Goal: Information Seeking & Learning: Learn about a topic

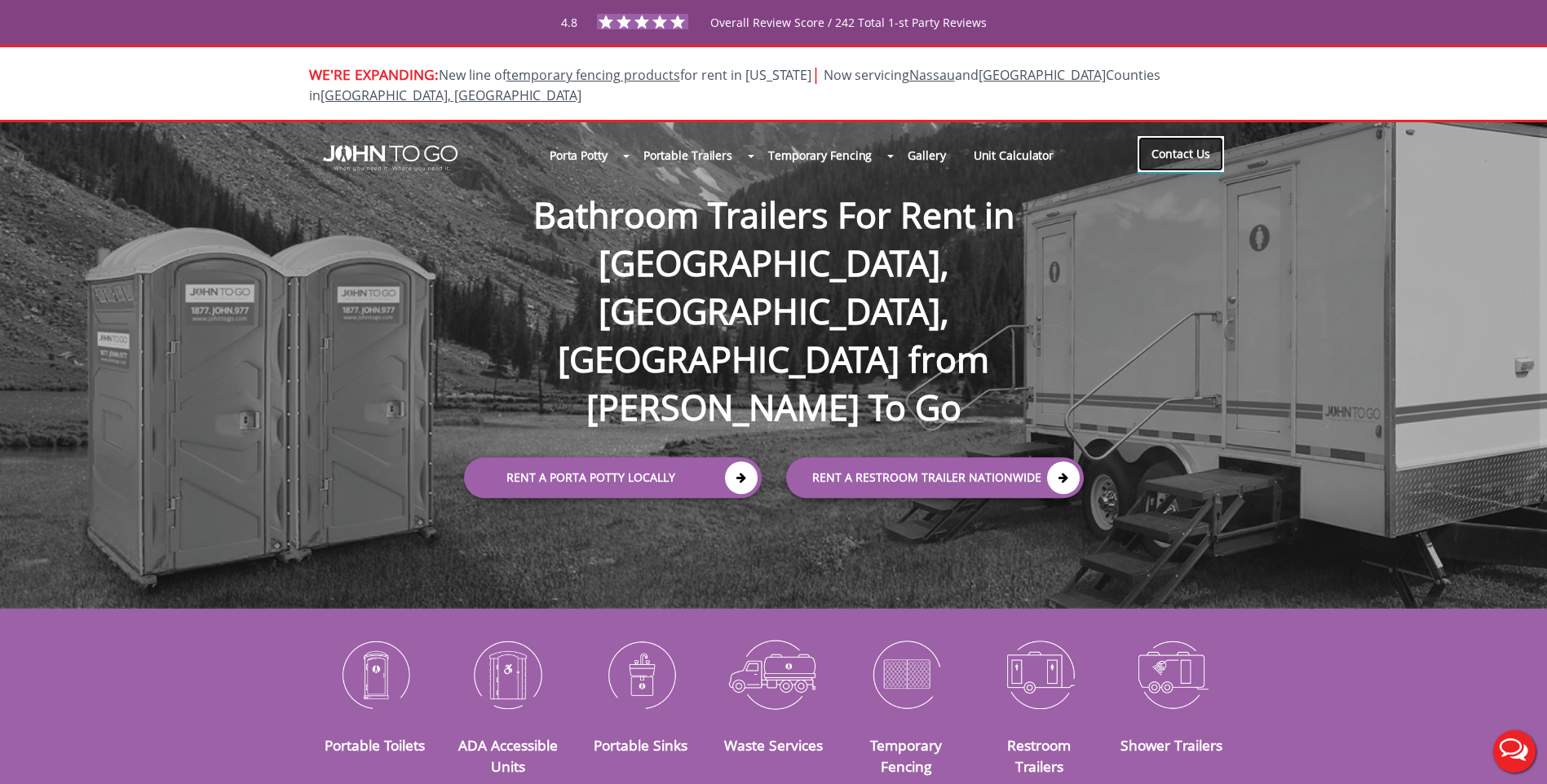
click at [1185, 140] on link "Contact Us" at bounding box center [1181, 154] width 87 height 36
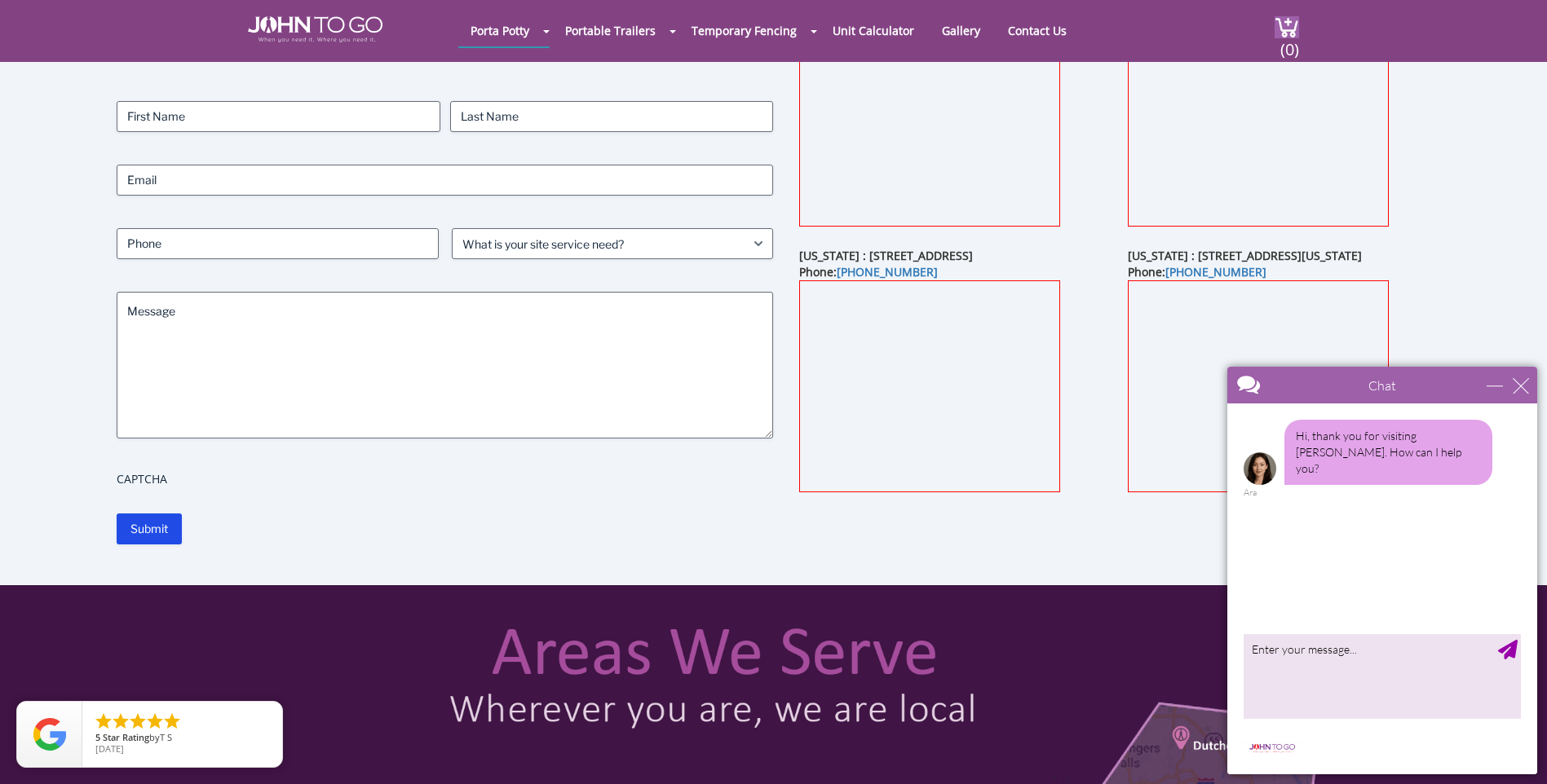
scroll to position [163, 0]
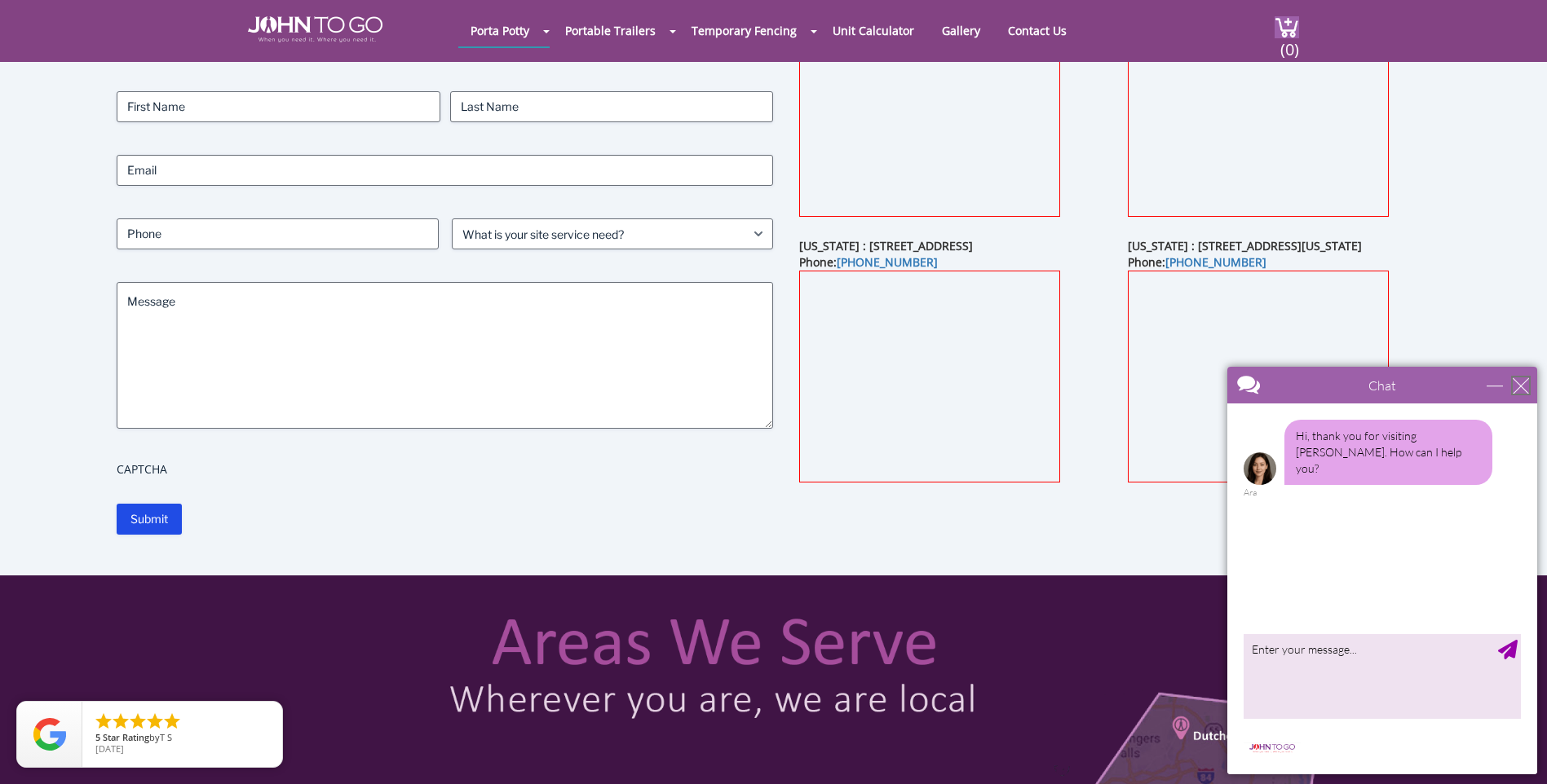
click at [1519, 384] on div "close" at bounding box center [1520, 385] width 16 height 16
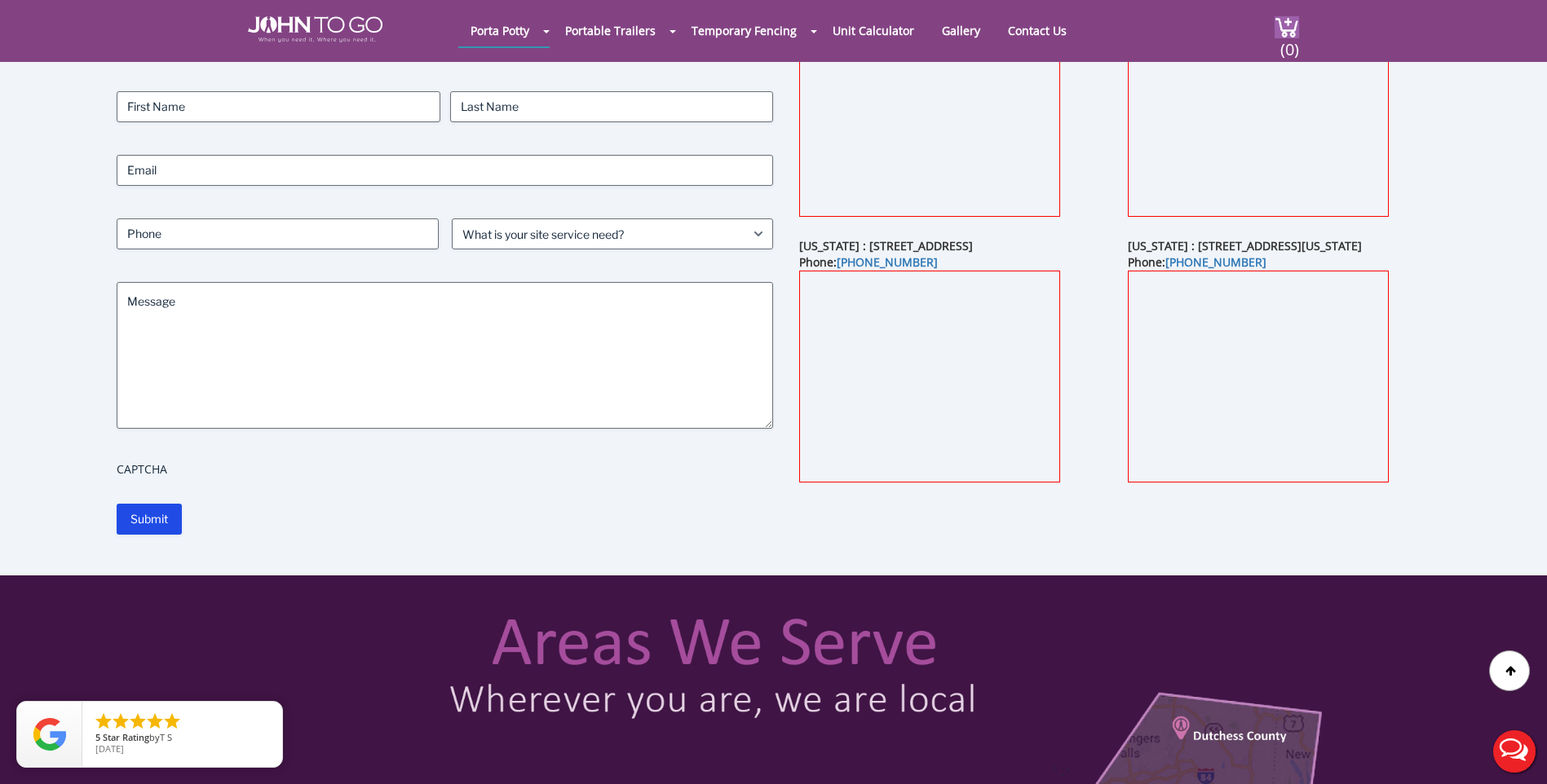
scroll to position [0, 0]
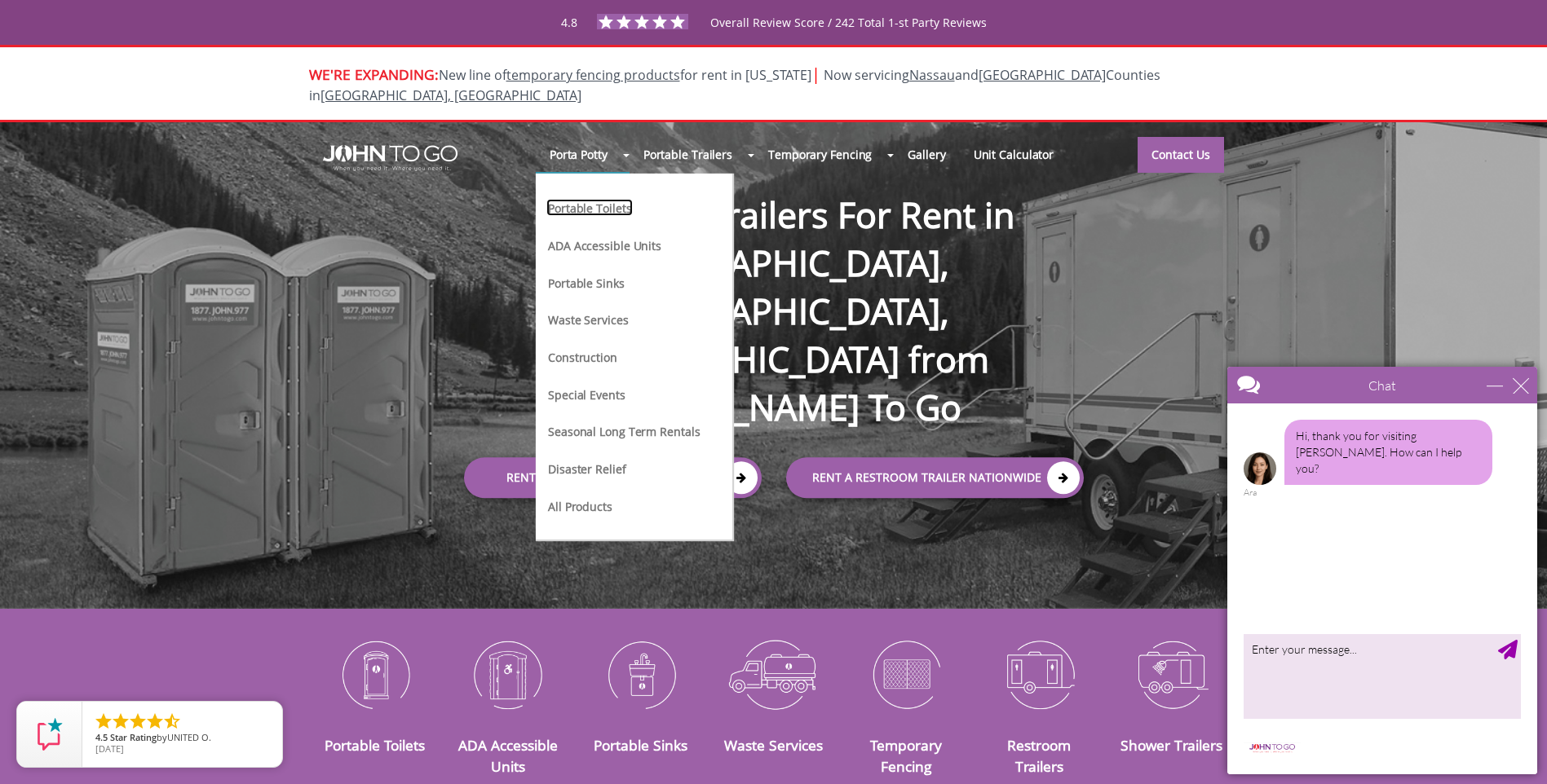
click at [590, 199] on link "Portable Toilets" at bounding box center [589, 208] width 87 height 17
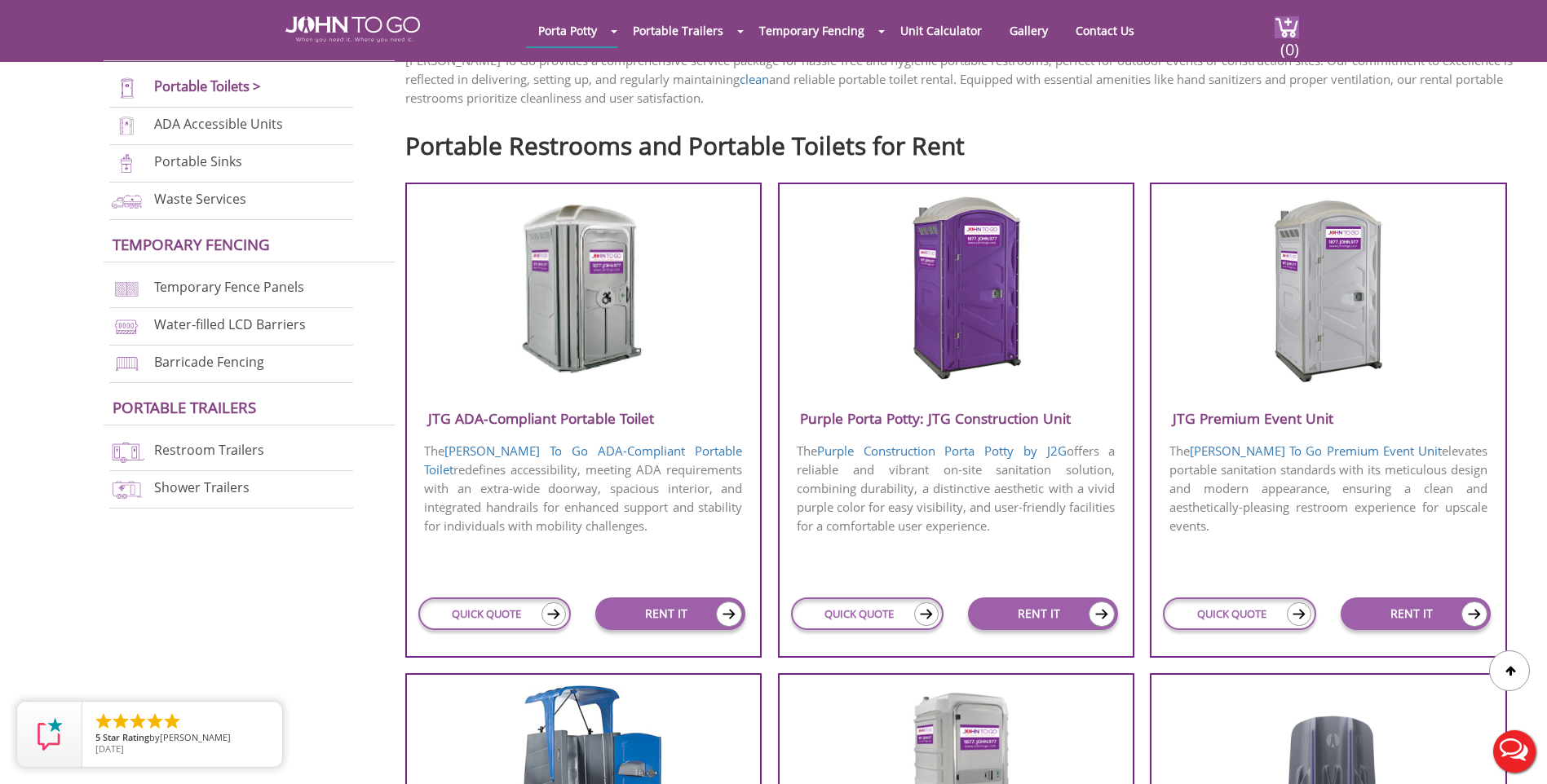
scroll to position [571, 0]
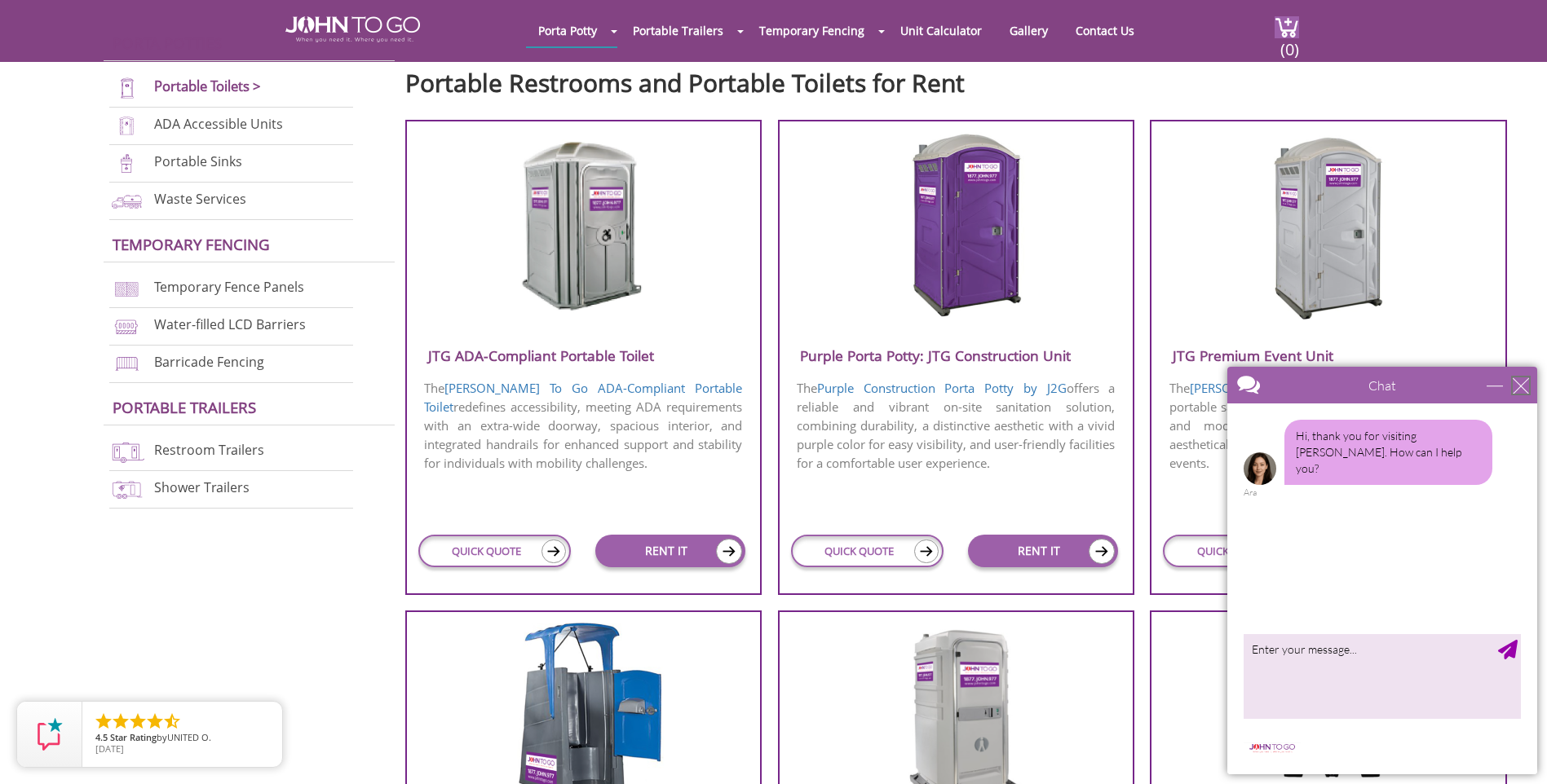
click at [1524, 384] on div "close" at bounding box center [1520, 385] width 16 height 16
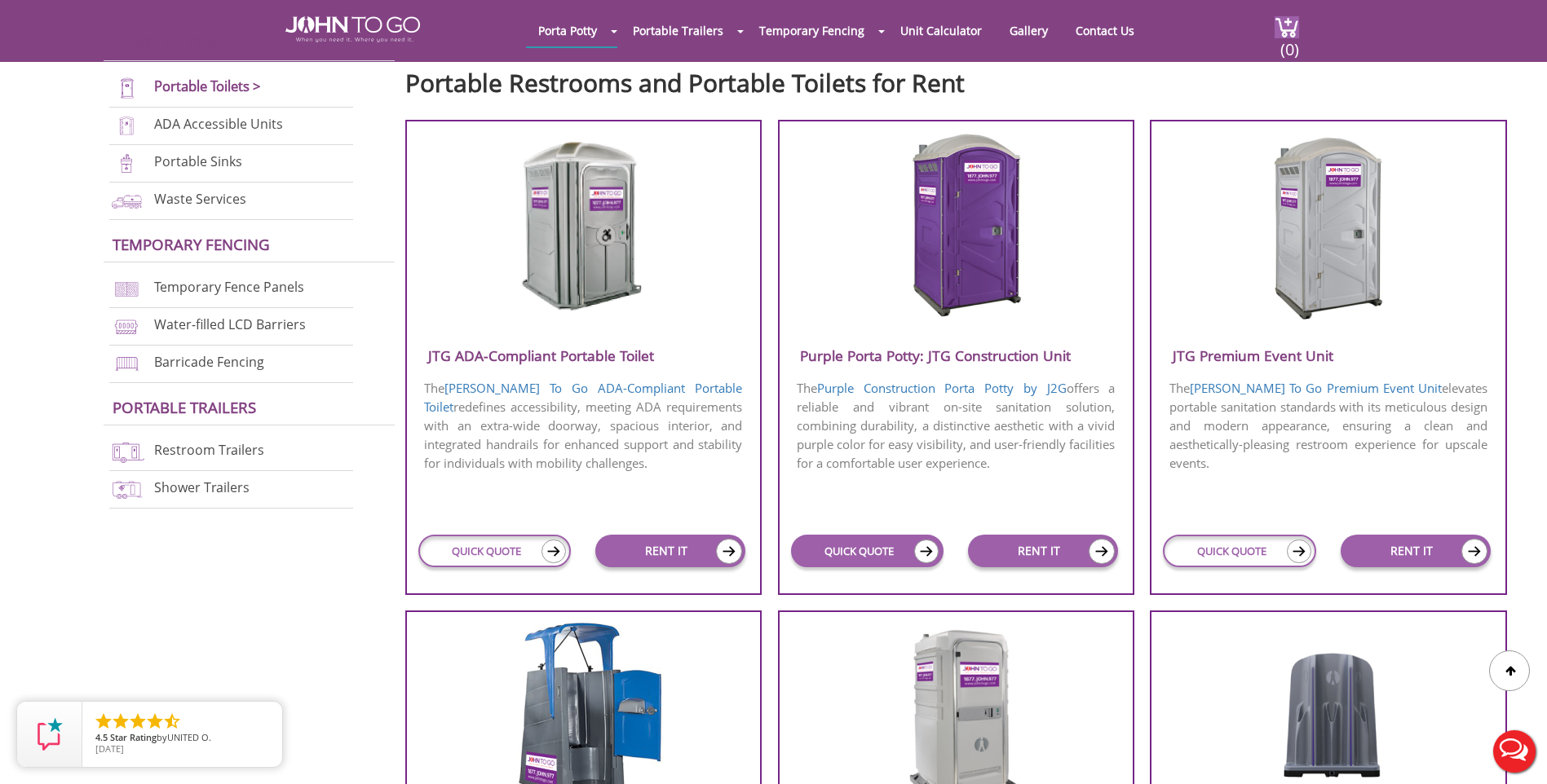
scroll to position [0, 0]
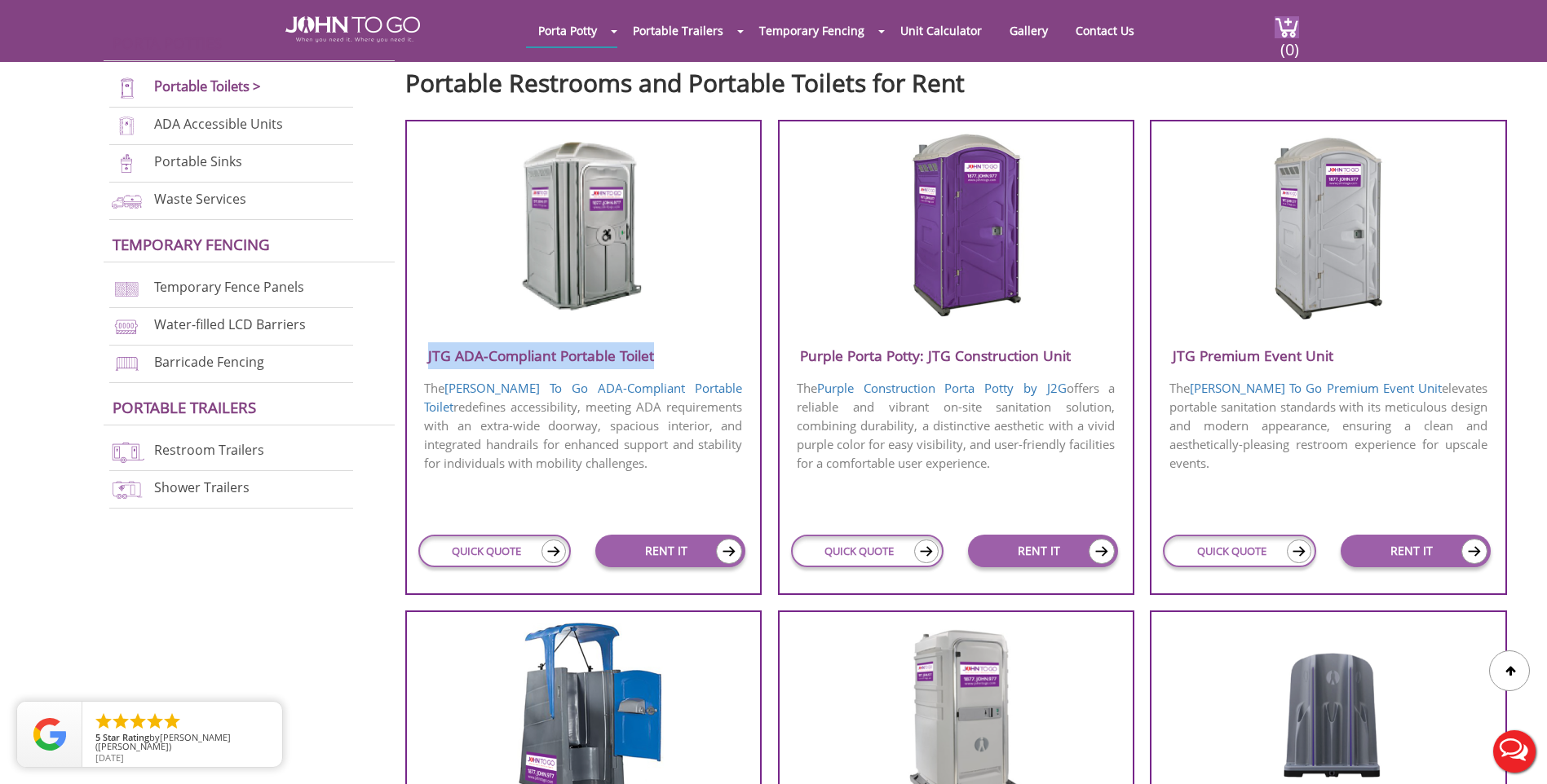
drag, startPoint x: 653, startPoint y: 352, endPoint x: 419, endPoint y: 357, distance: 234.1
click at [419, 357] on h3 "JTG ADA-Compliant Portable Toilet" at bounding box center [583, 355] width 354 height 27
drag, startPoint x: 420, startPoint y: 357, endPoint x: 454, endPoint y: 355, distance: 34.1
copy h3 "JTG ADA-Compliant Portable Toilet"
